Goal: Obtain resource: Download file/media

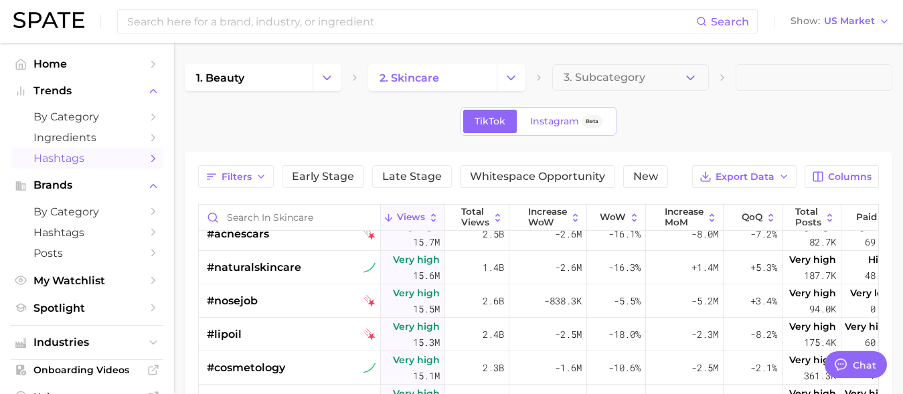
click at [48, 24] on img at bounding box center [48, 20] width 71 height 16
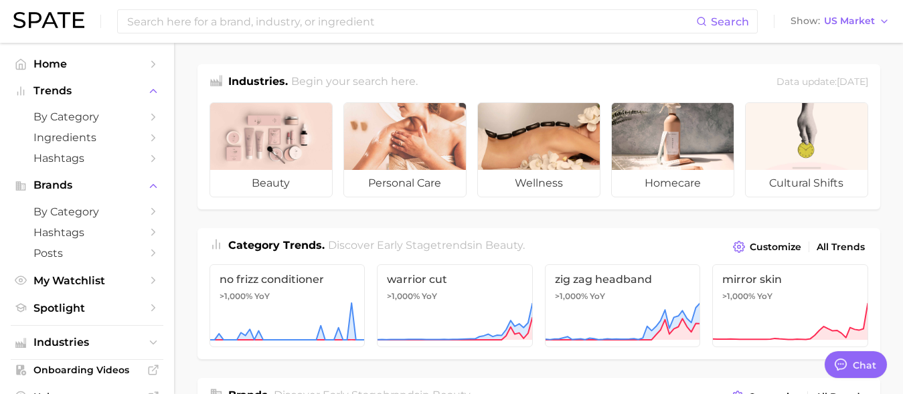
drag, startPoint x: 914, startPoint y: 119, endPoint x: 914, endPoint y: 143, distance: 24.1
click at [64, 117] on span "by Category" at bounding box center [86, 117] width 107 height 13
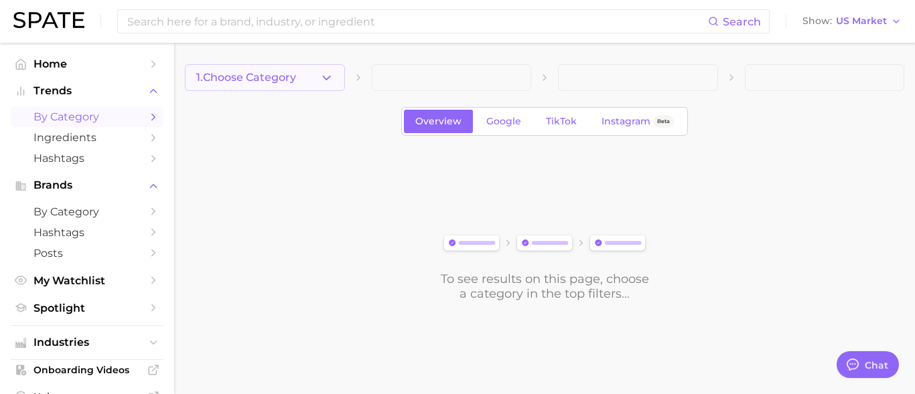
click at [326, 76] on icon "button" at bounding box center [326, 78] width 14 height 14
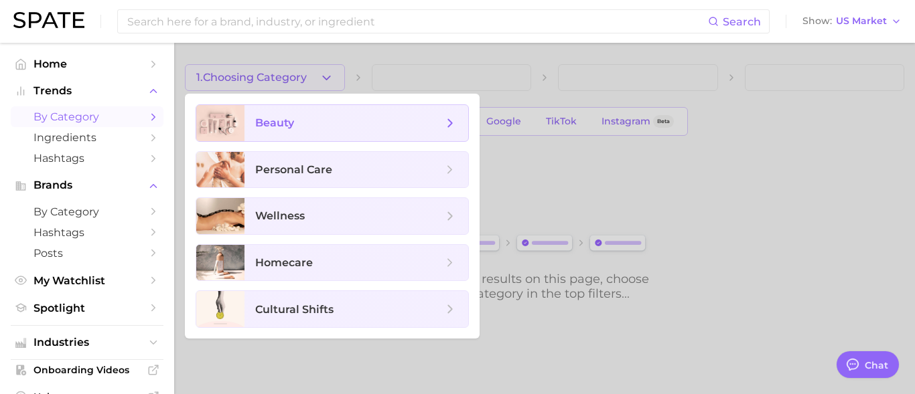
click at [307, 131] on span "beauty" at bounding box center [356, 123] width 224 height 36
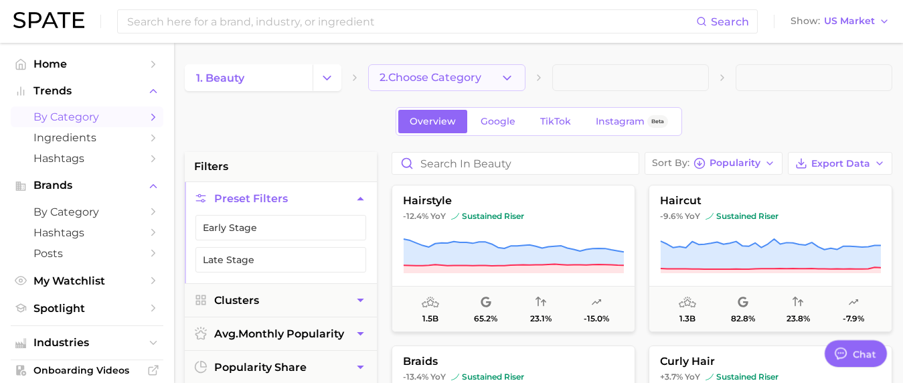
click at [480, 80] on span "2. Choose Category" at bounding box center [431, 78] width 102 height 12
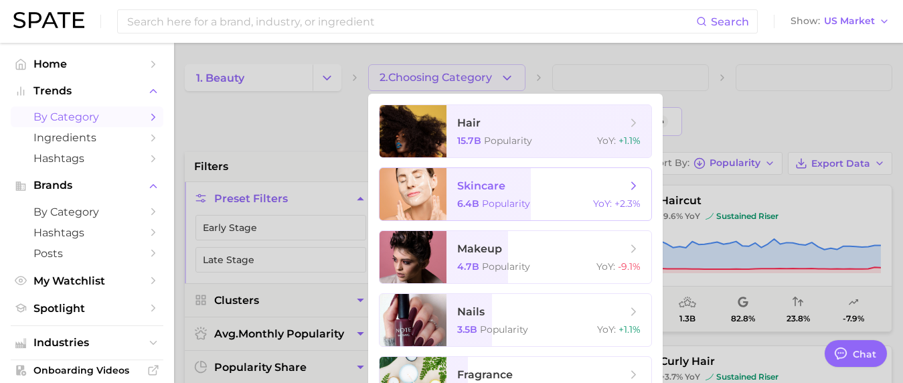
click at [486, 188] on span "skincare" at bounding box center [481, 185] width 48 height 13
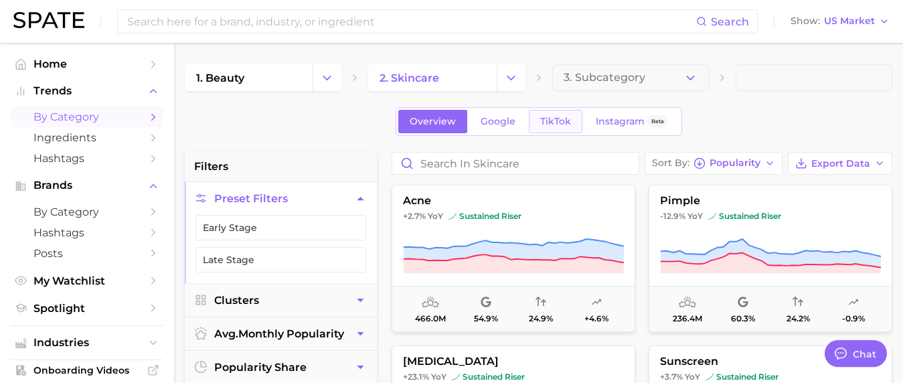
click at [555, 124] on span "TikTok" at bounding box center [555, 121] width 31 height 11
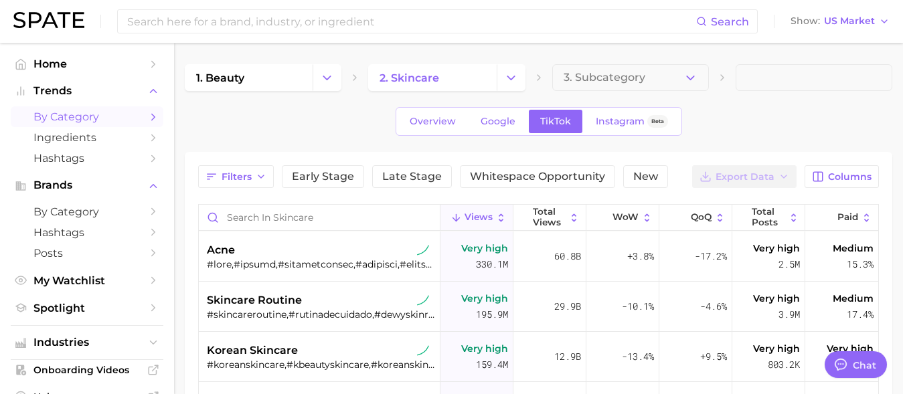
click at [901, 25] on header "Search Show US Market" at bounding box center [451, 21] width 903 height 43
click at [879, 22] on button "Show US Market" at bounding box center [841, 21] width 106 height 17
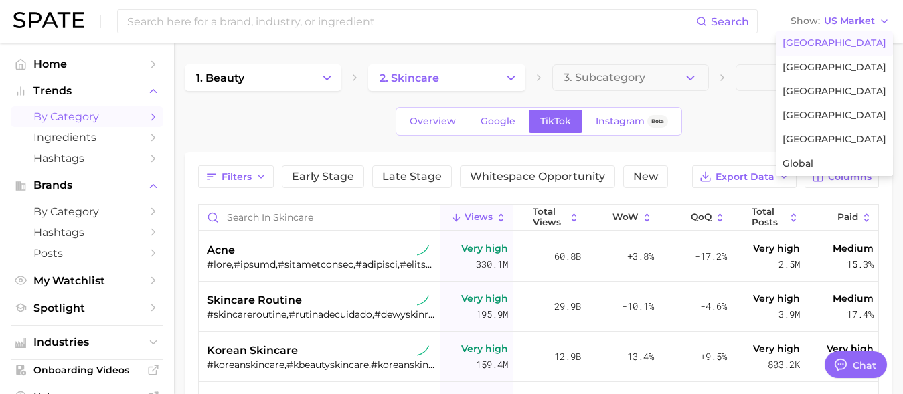
click at [687, 55] on main "1. beauty 2. skincare 3. Subcategory Overview Google TikTok Instagram Beta Filt…" at bounding box center [538, 361] width 729 height 636
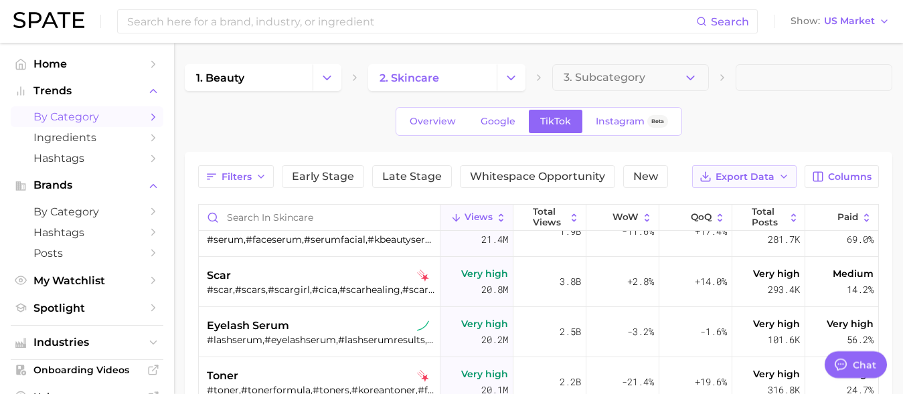
click at [758, 184] on button "Export Data" at bounding box center [744, 176] width 104 height 23
click at [707, 204] on span "Table Data CSV" at bounding box center [709, 201] width 74 height 11
click at [334, 179] on span "Early Stage" at bounding box center [323, 176] width 62 height 11
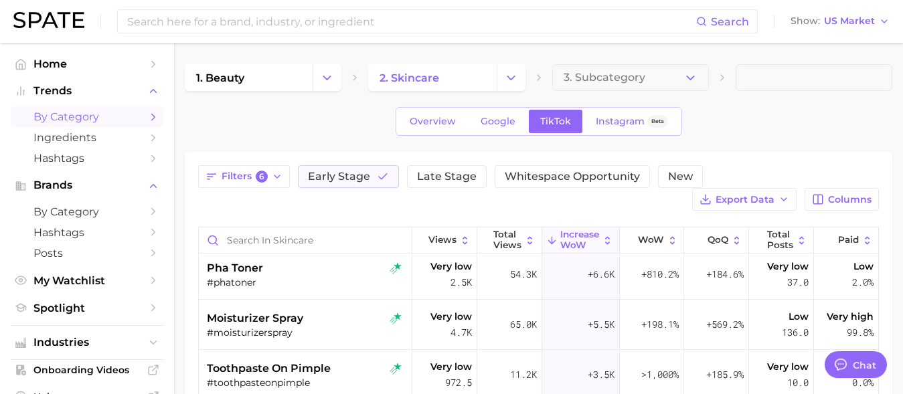
scroll to position [2173, 0]
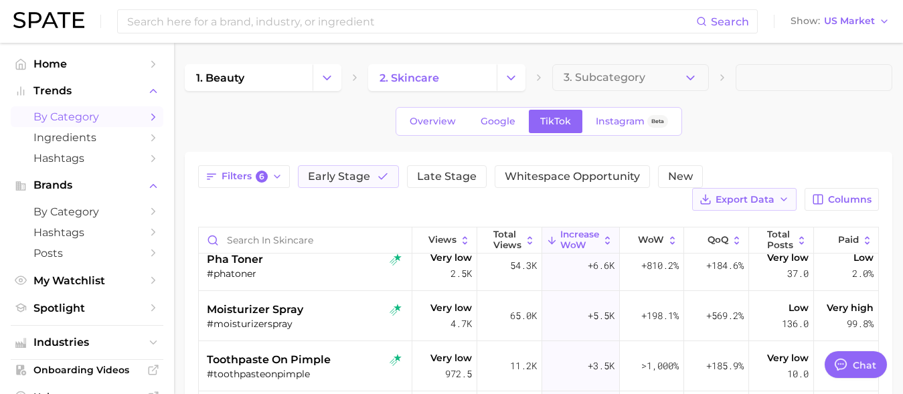
click at [763, 198] on span "Export Data" at bounding box center [745, 199] width 59 height 11
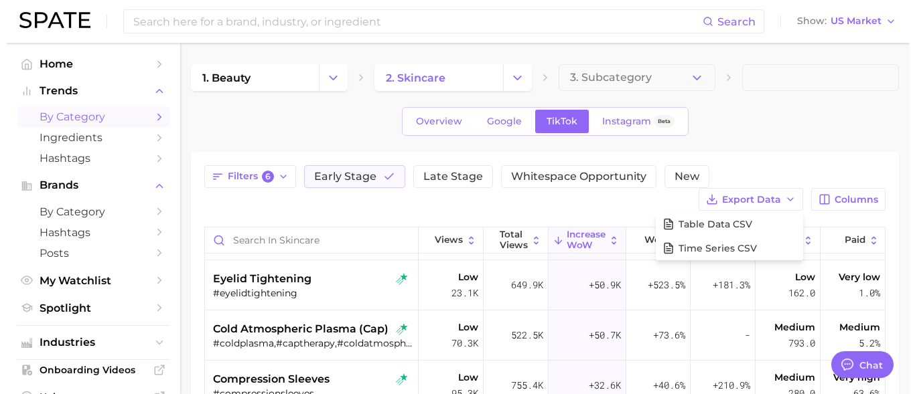
scroll to position [1550, 0]
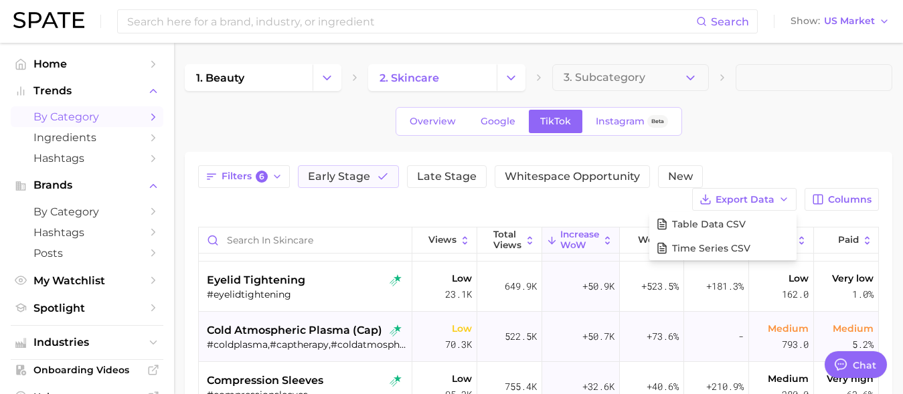
click at [342, 339] on div "#coldplasma,#captherapy,#coldatmosphericplasma" at bounding box center [307, 345] width 200 height 12
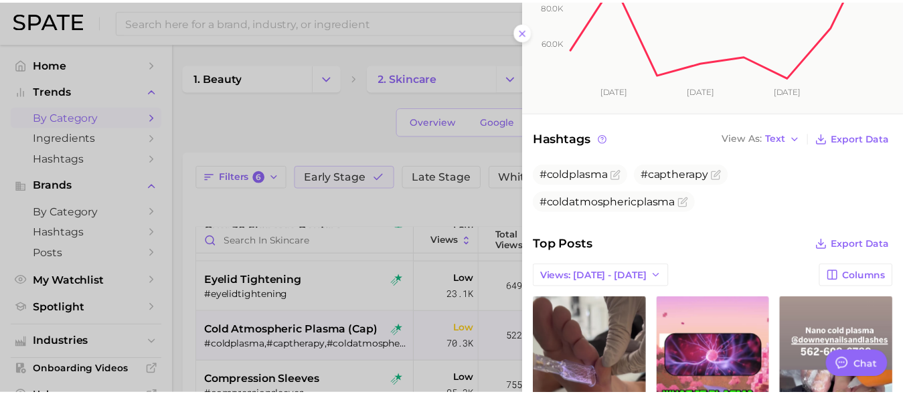
scroll to position [338, 0]
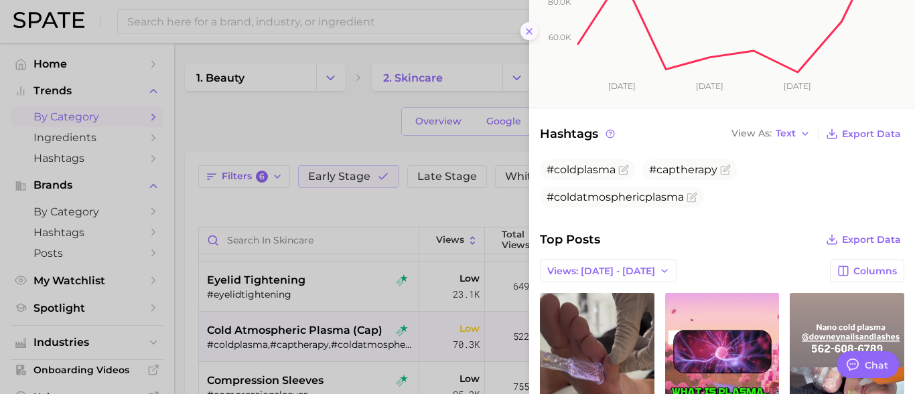
click at [524, 34] on icon at bounding box center [529, 31] width 11 height 11
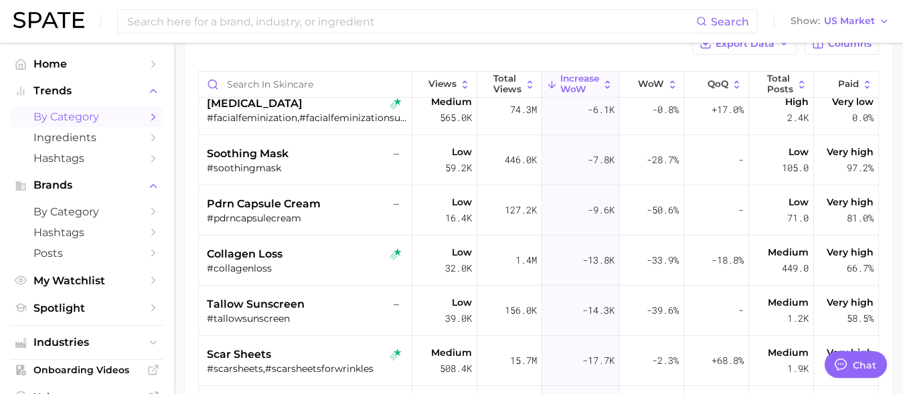
scroll to position [3648, 0]
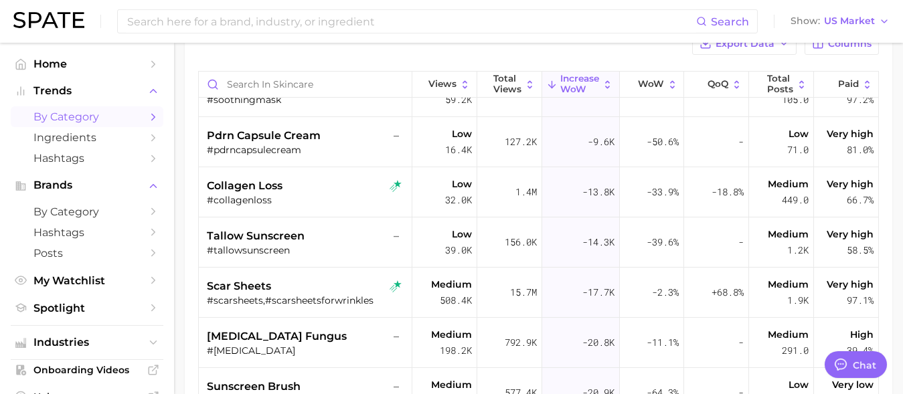
drag, startPoint x: 913, startPoint y: 216, endPoint x: 914, endPoint y: 254, distance: 38.9
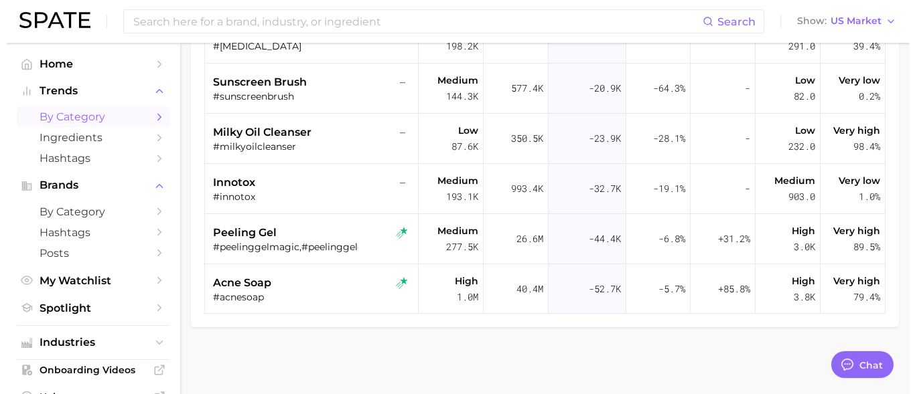
scroll to position [3750, 0]
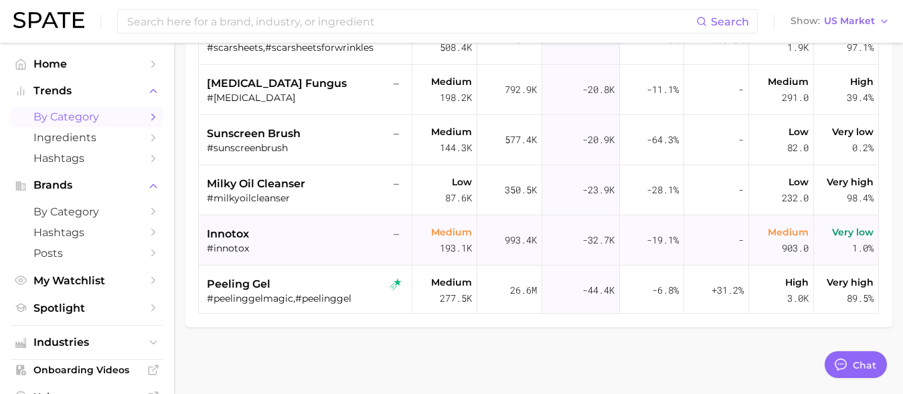
click at [231, 232] on span "innotox" at bounding box center [228, 234] width 42 height 16
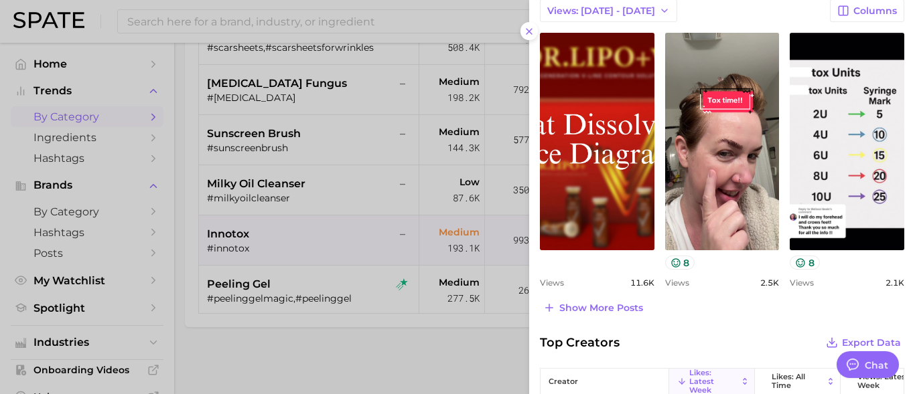
scroll to position [621, 0]
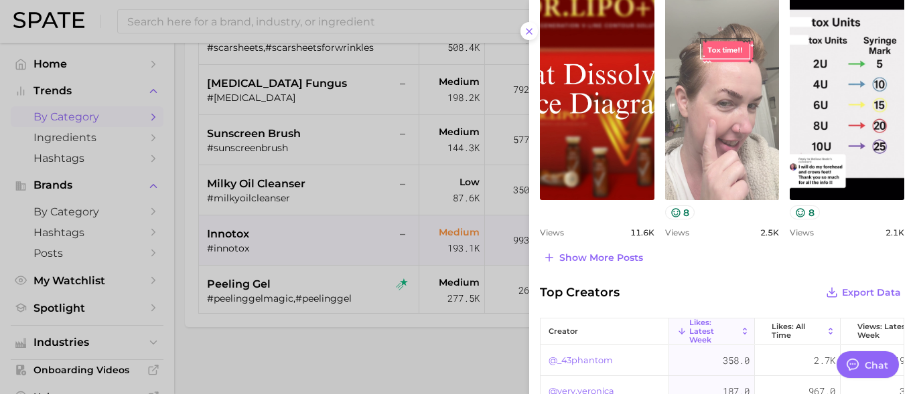
click at [697, 116] on link "view post on TikTok" at bounding box center [722, 92] width 115 height 218
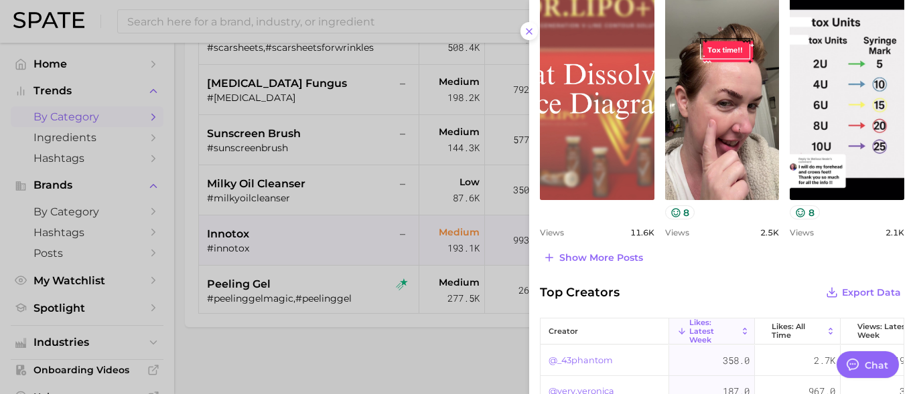
click at [571, 133] on link "view post on TikTok" at bounding box center [597, 92] width 115 height 218
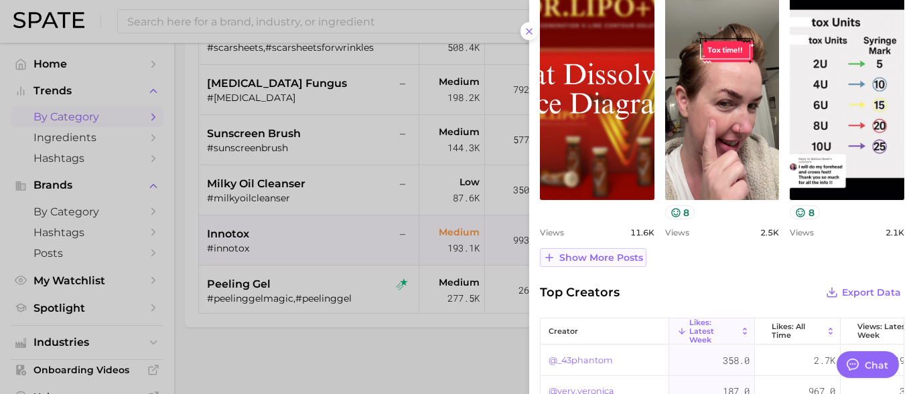
click at [585, 263] on span "Show more posts" at bounding box center [601, 257] width 84 height 11
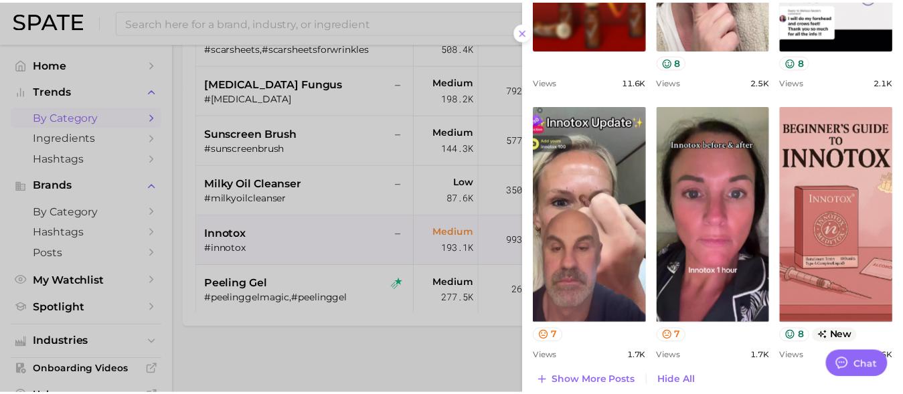
scroll to position [788, 0]
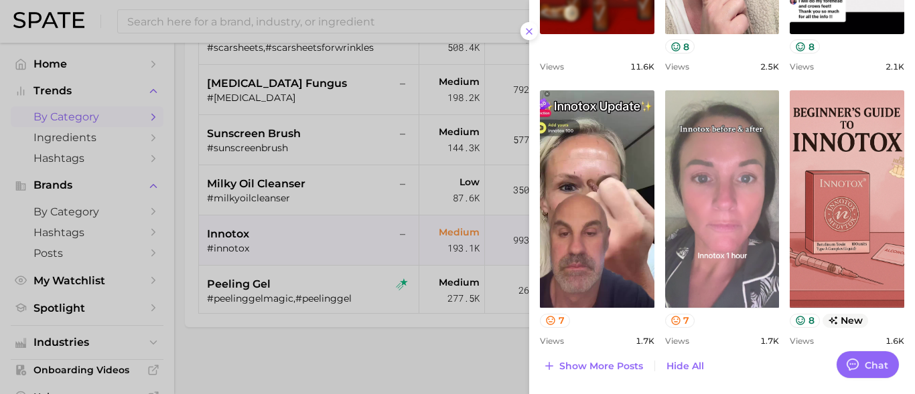
click at [704, 185] on link "view post on TikTok" at bounding box center [722, 199] width 115 height 218
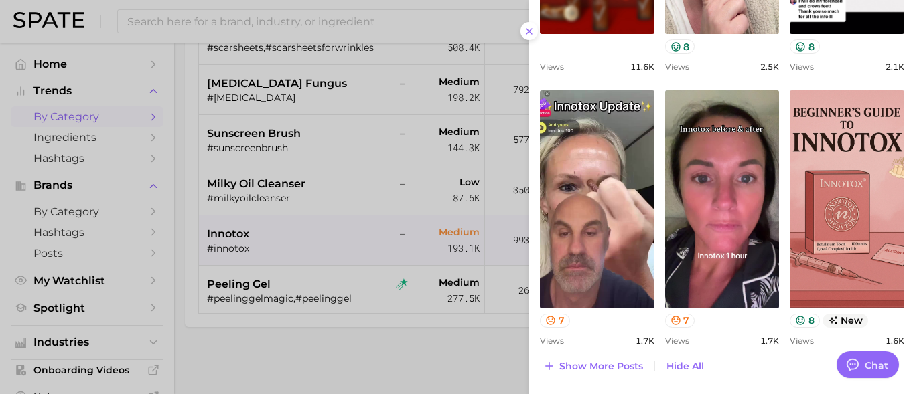
click at [395, 381] on div at bounding box center [457, 197] width 915 height 394
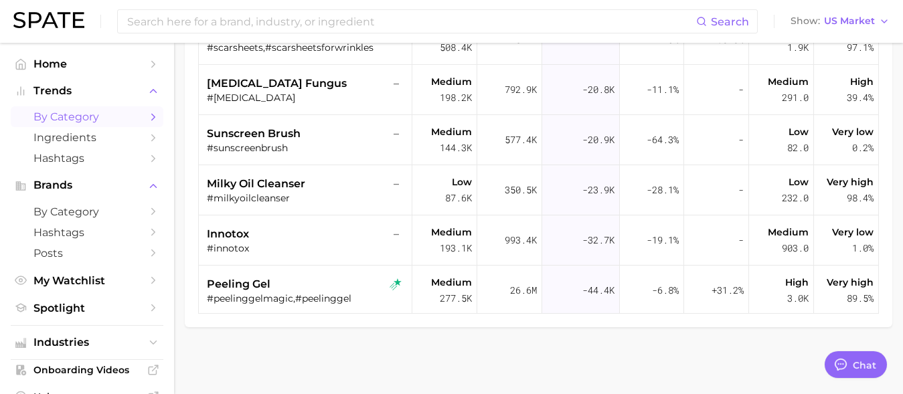
drag, startPoint x: 910, startPoint y: 259, endPoint x: 901, endPoint y: 91, distance: 168.4
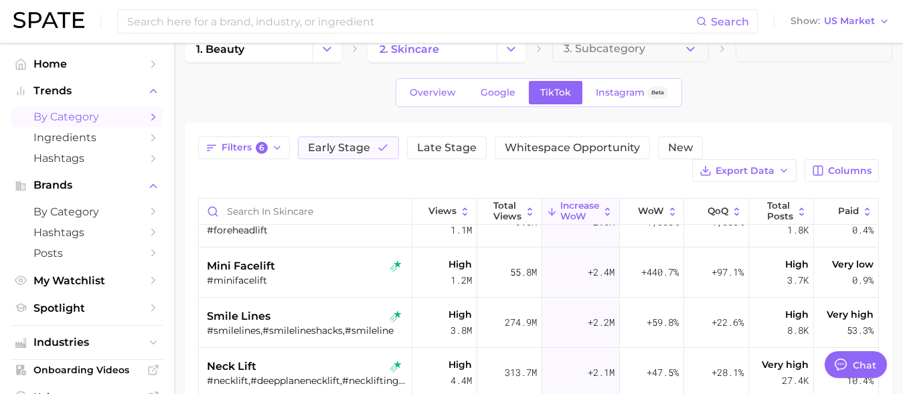
scroll to position [27, 0]
click at [754, 168] on span "Export Data" at bounding box center [745, 172] width 59 height 11
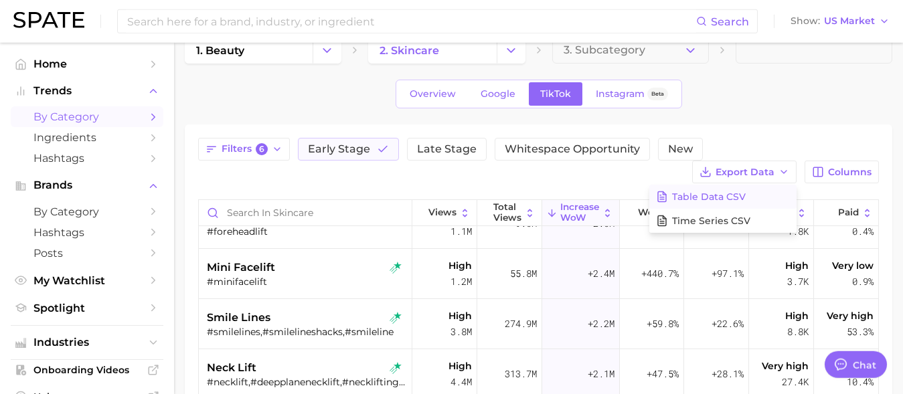
click at [709, 197] on span "Table Data CSV" at bounding box center [709, 197] width 74 height 11
